Goal: Task Accomplishment & Management: Manage account settings

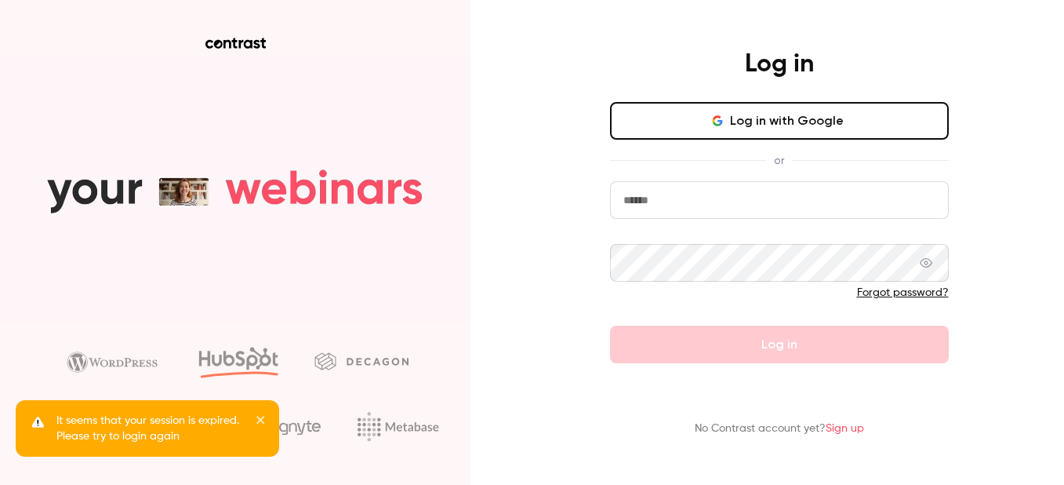
click at [733, 104] on button "Log in with Google" at bounding box center [779, 121] width 339 height 38
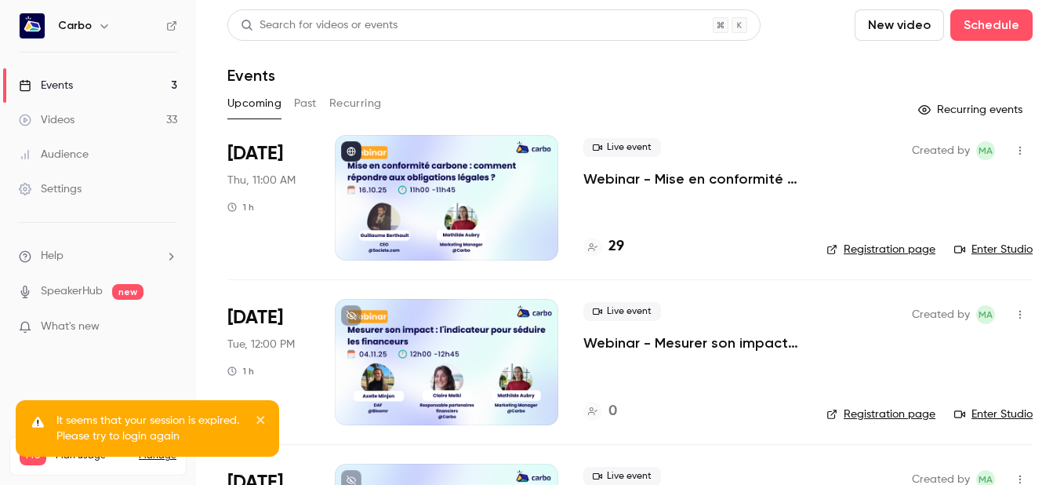
click at [445, 191] on div at bounding box center [447, 197] width 224 height 125
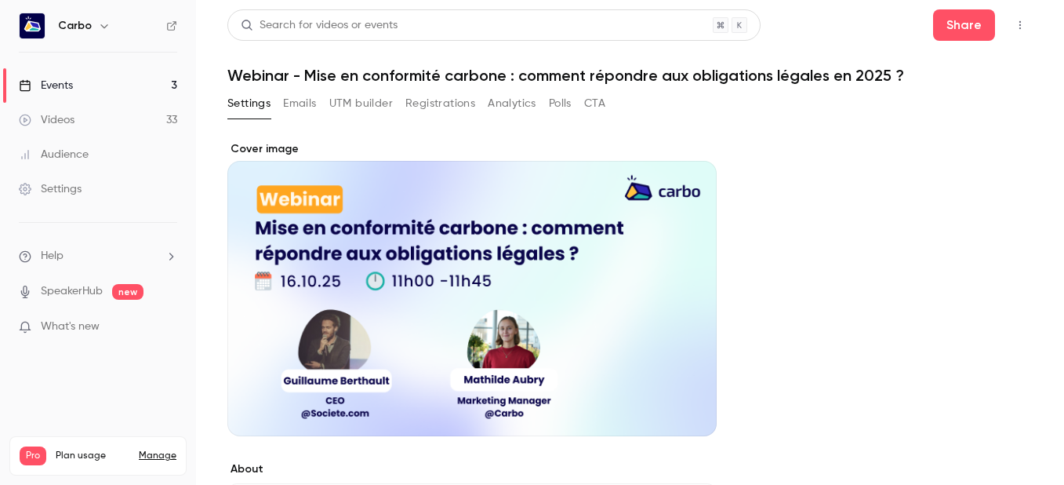
click at [453, 107] on button "Registrations" at bounding box center [440, 103] width 70 height 25
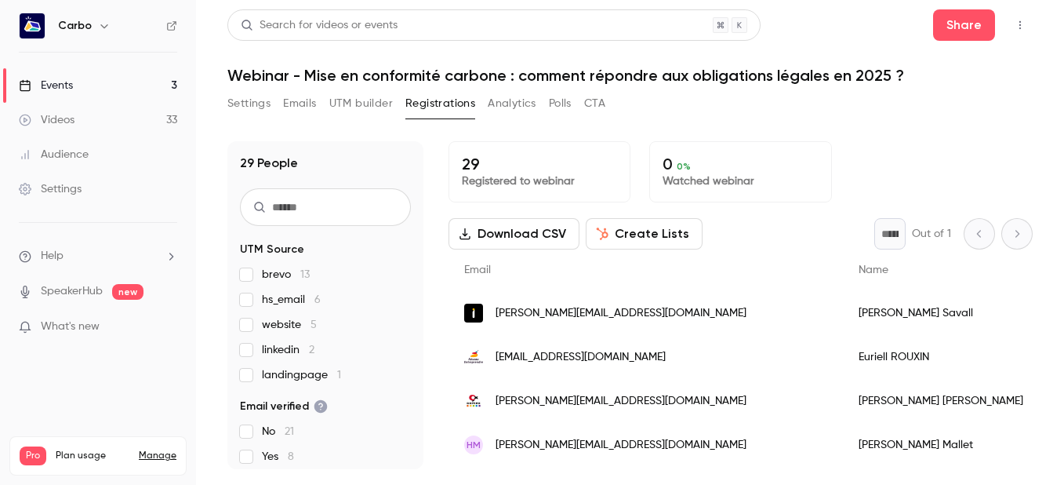
click at [251, 115] on button "Settings" at bounding box center [248, 103] width 43 height 25
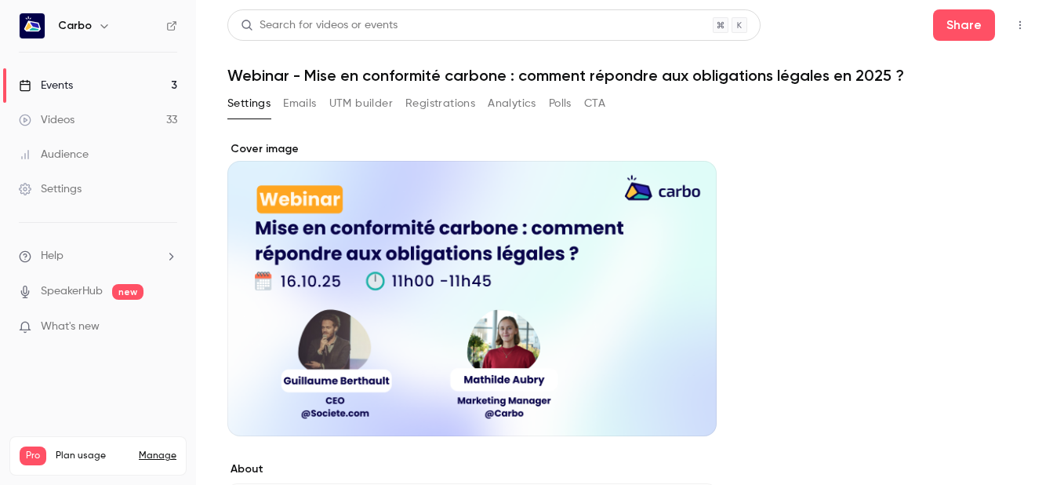
click at [445, 110] on button "Registrations" at bounding box center [440, 103] width 70 height 25
